Goal: Navigation & Orientation: Find specific page/section

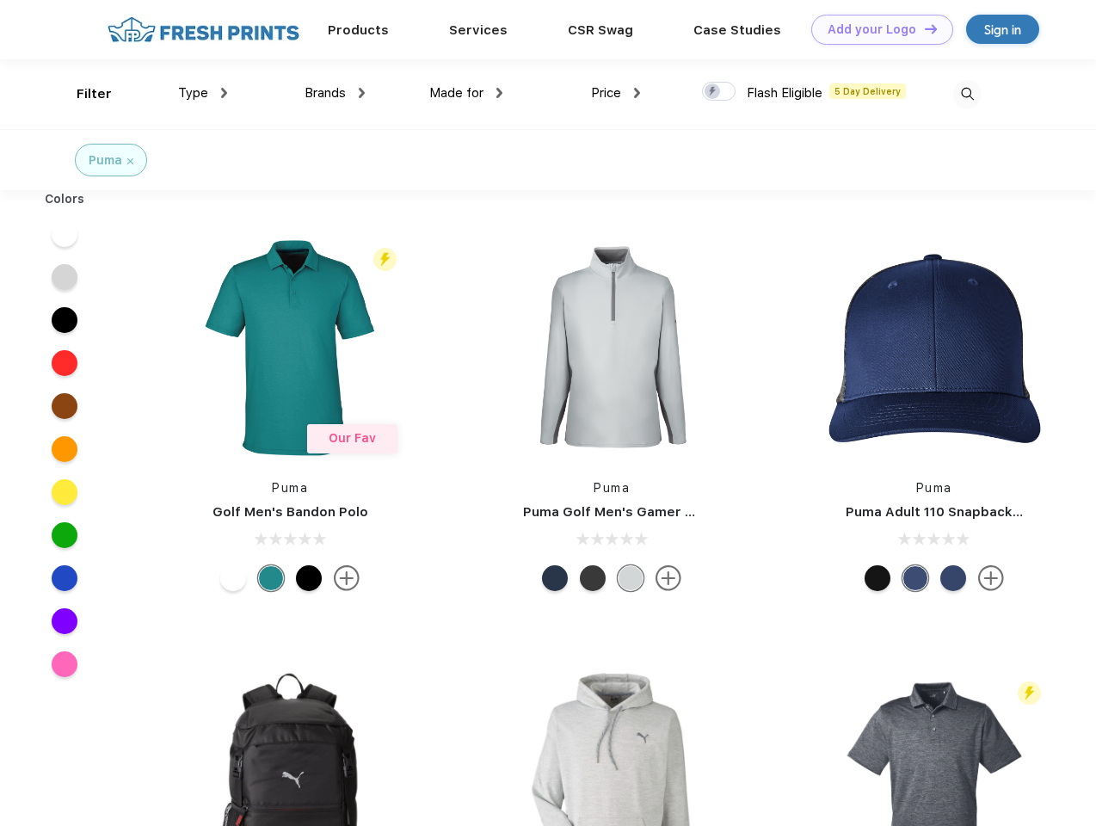
click at [876, 29] on link "Add your Logo Design Tool" at bounding box center [882, 30] width 142 height 30
click at [0, 0] on div "Design Tool" at bounding box center [0, 0] width 0 height 0
click at [923, 28] on link "Add your Logo Design Tool" at bounding box center [882, 30] width 142 height 30
click at [83, 94] on div "Filter" at bounding box center [94, 94] width 35 height 20
click at [203, 93] on span "Type" at bounding box center [193, 92] width 30 height 15
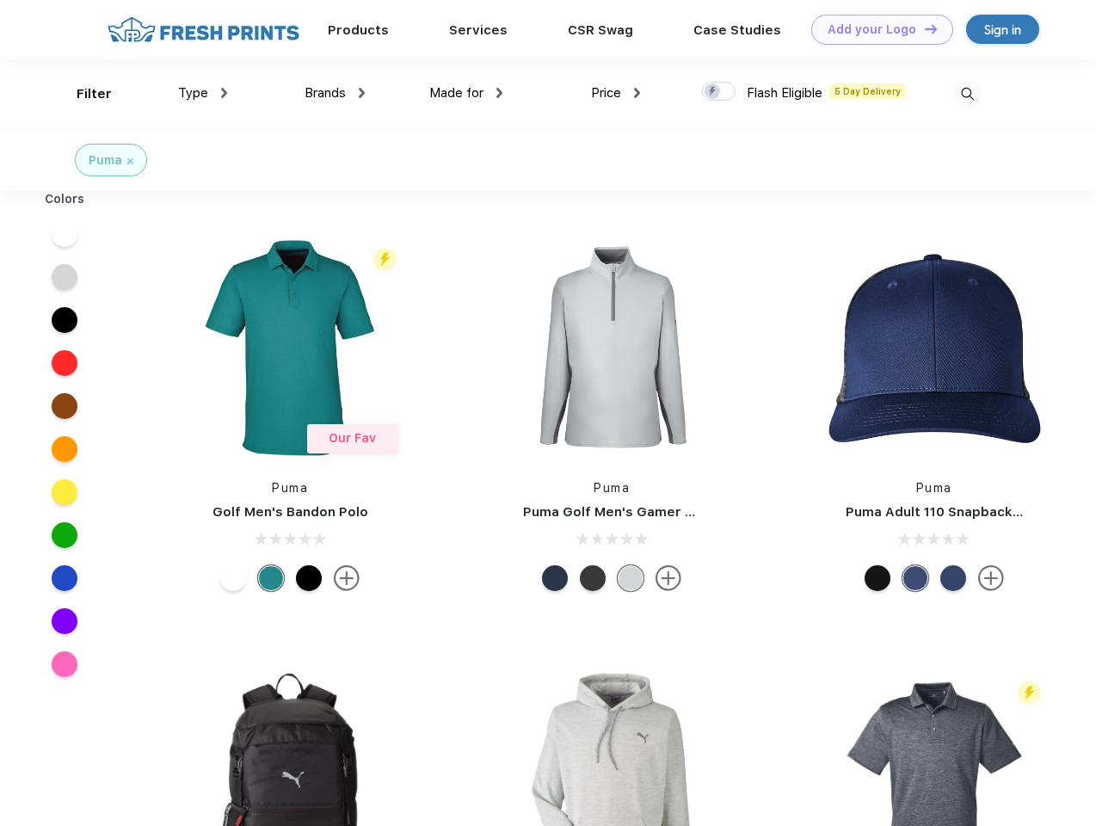
click at [335, 93] on span "Brands" at bounding box center [325, 92] width 41 height 15
click at [466, 93] on span "Made for" at bounding box center [456, 92] width 54 height 15
click at [616, 93] on span "Price" at bounding box center [606, 92] width 30 height 15
click at [719, 92] on div at bounding box center [719, 91] width 34 height 19
click at [713, 92] on input "checkbox" at bounding box center [707, 86] width 11 height 11
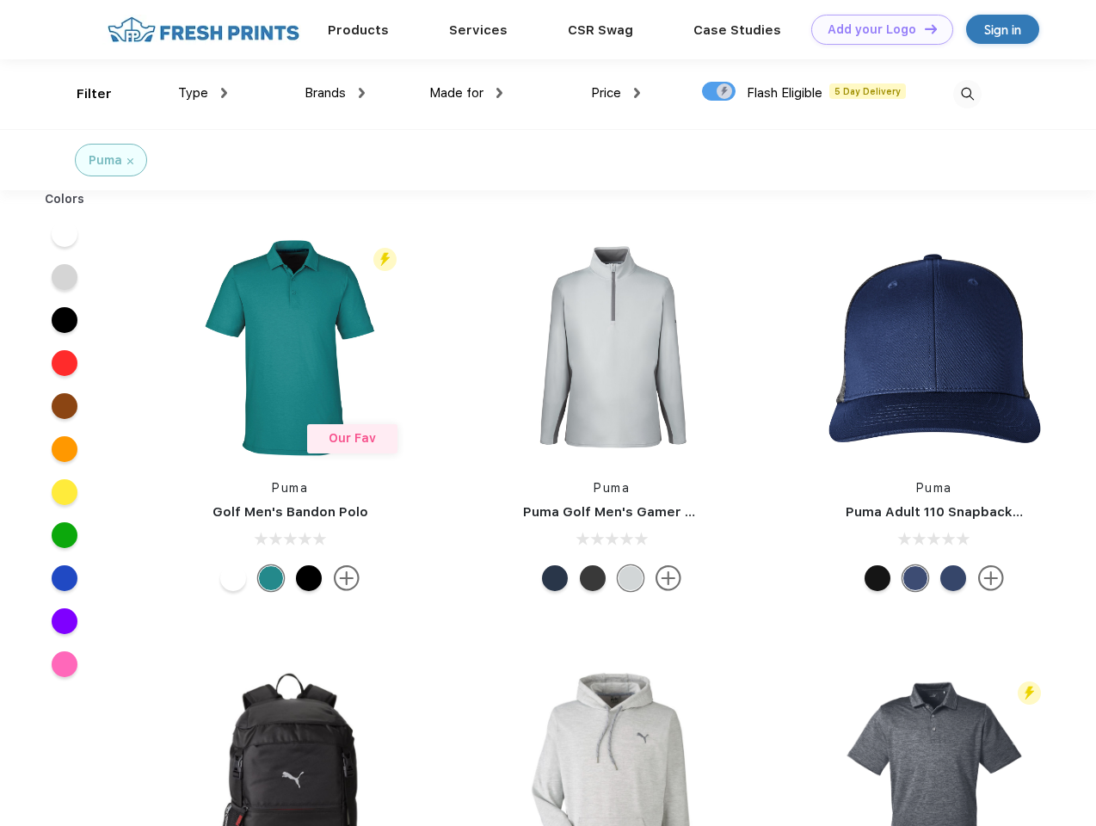
click at [967, 94] on img at bounding box center [967, 94] width 28 height 28
